Goal: Task Accomplishment & Management: Manage account settings

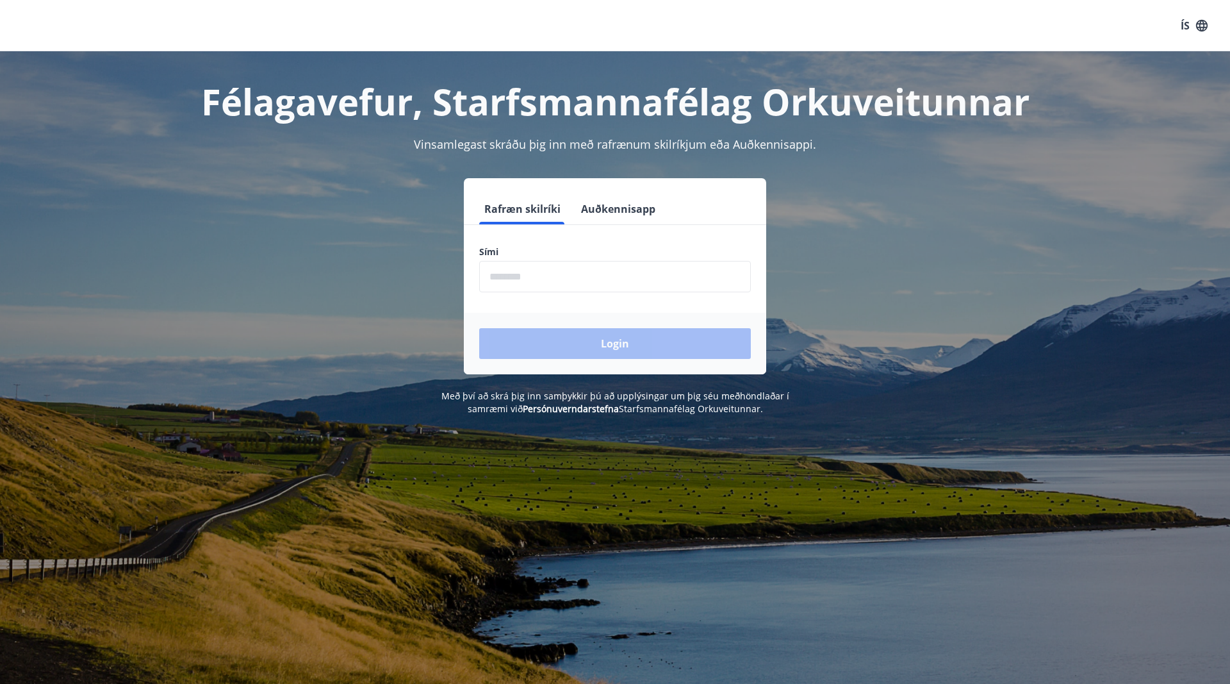
click at [593, 270] on input "phone" at bounding box center [615, 276] width 272 height 31
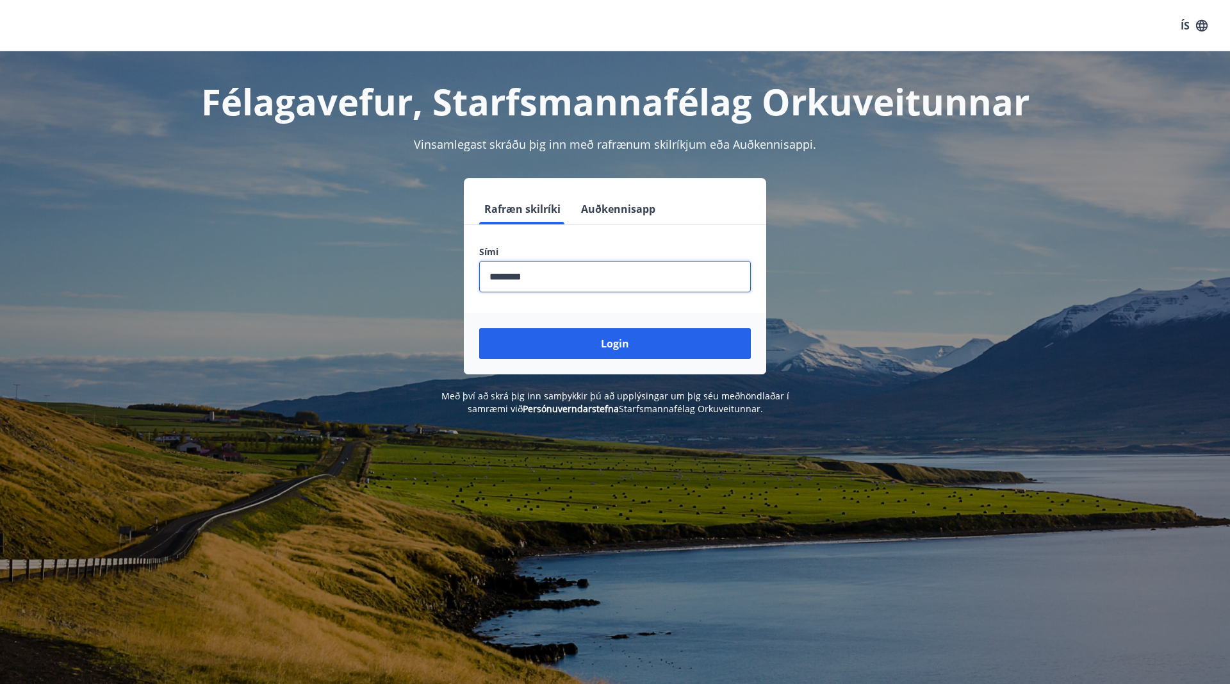
type input "********"
click at [479, 328] on button "Login" at bounding box center [615, 343] width 272 height 31
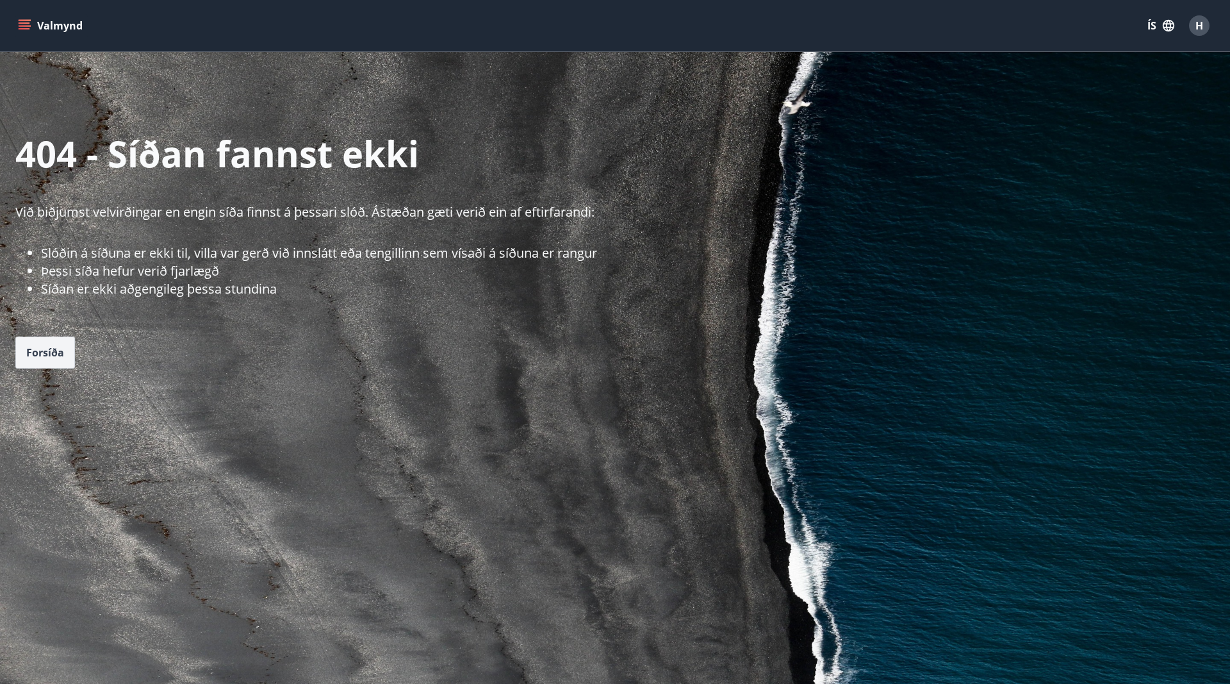
click at [51, 343] on button "Forsíða" at bounding box center [45, 352] width 60 height 32
